Goal: Information Seeking & Learning: Learn about a topic

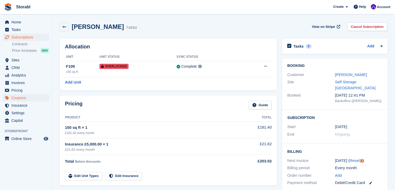
scroll to position [104, 0]
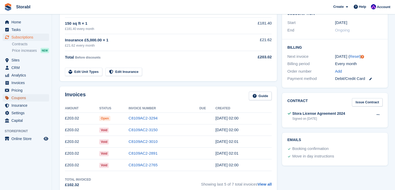
click at [24, 96] on span "Coupons" at bounding box center [26, 97] width 31 height 7
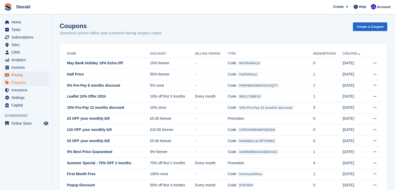
click at [22, 75] on span "Pricing" at bounding box center [26, 74] width 31 height 7
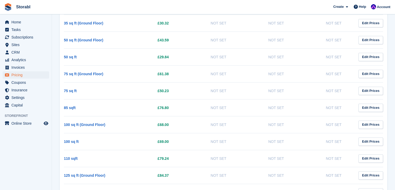
scroll to position [208, 0]
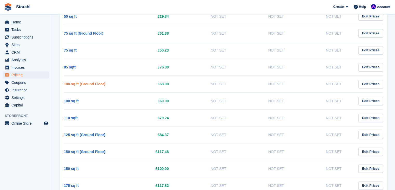
click at [76, 83] on link "100 sq ft (Ground Floor)" at bounding box center [84, 84] width 41 height 4
